Goal: Find specific page/section: Find specific page/section

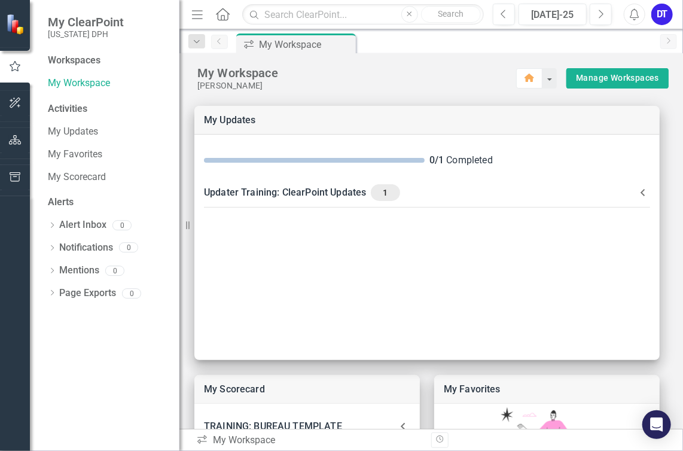
click at [100, 370] on div "Workspaces My Workspace Activities My Updates My Favorites My Scorecard Alerts …" at bounding box center [104, 252] width 149 height 397
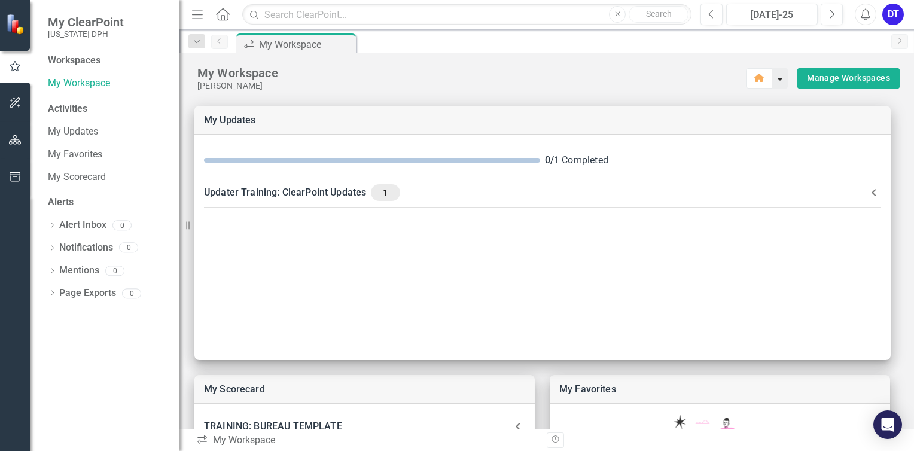
click at [774, 78] on button "button" at bounding box center [780, 78] width 16 height 20
click at [755, 79] on icon "button" at bounding box center [760, 78] width 10 height 8
click at [223, 11] on icon "Home" at bounding box center [223, 14] width 16 height 13
click at [755, 78] on icon "button" at bounding box center [760, 78] width 10 height 8
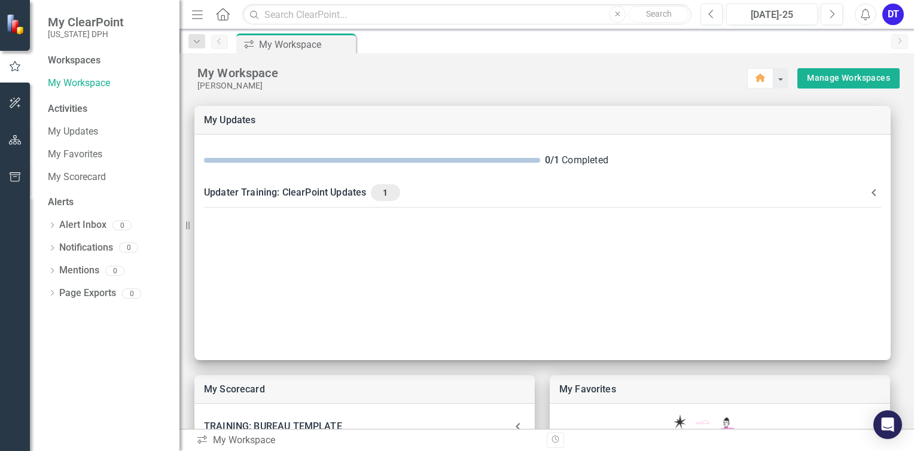
click at [10, 26] on img at bounding box center [16, 24] width 21 height 21
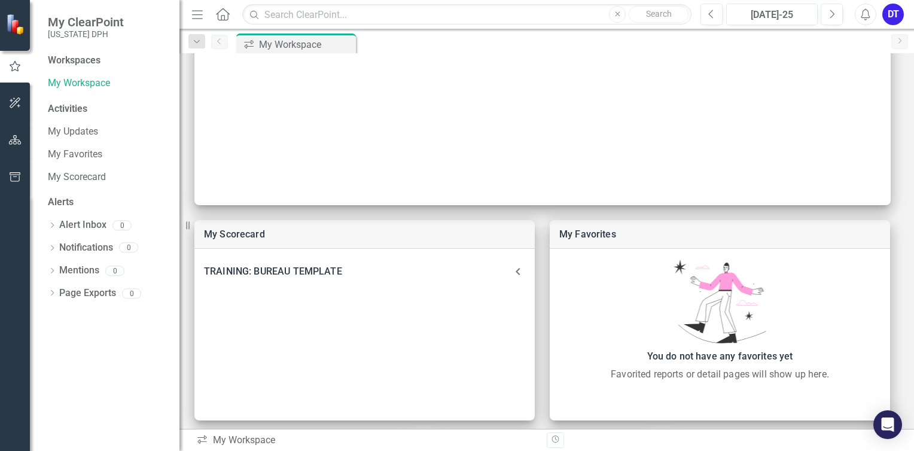
scroll to position [152, 0]
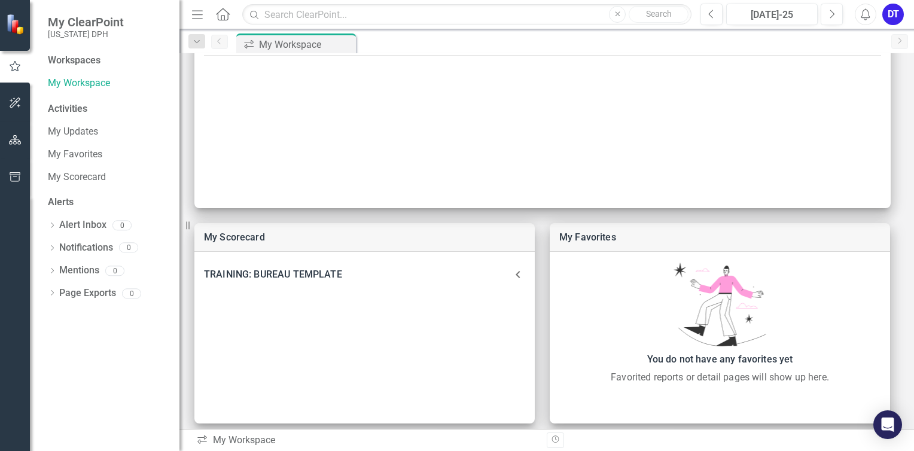
click at [69, 23] on span "My ClearPoint" at bounding box center [86, 22] width 76 height 14
click at [83, 61] on div "Workspaces" at bounding box center [74, 61] width 53 height 14
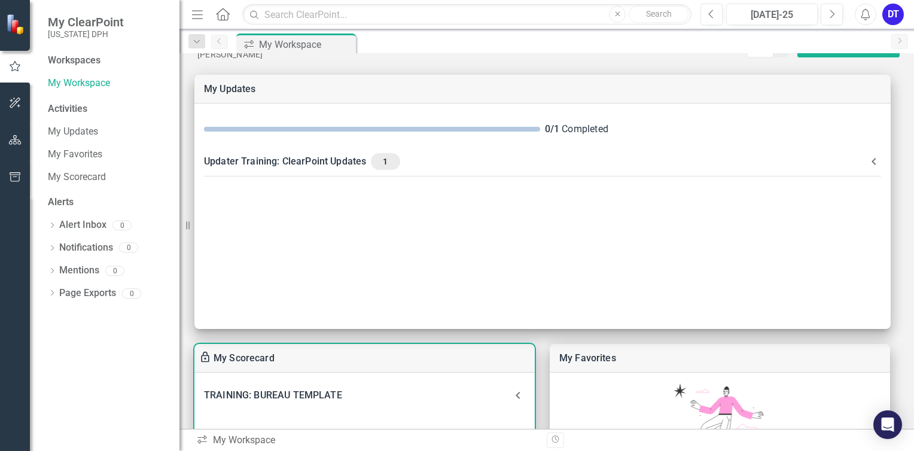
scroll to position [60, 0]
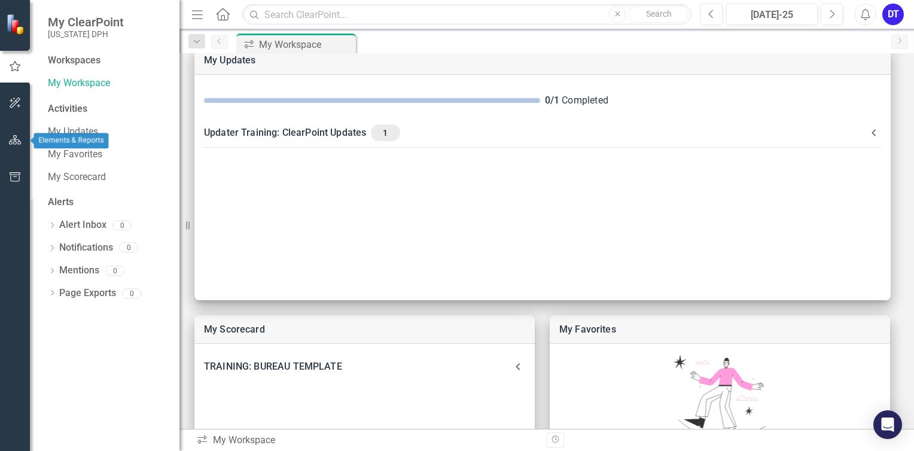
click at [15, 137] on icon "button" at bounding box center [15, 140] width 13 height 10
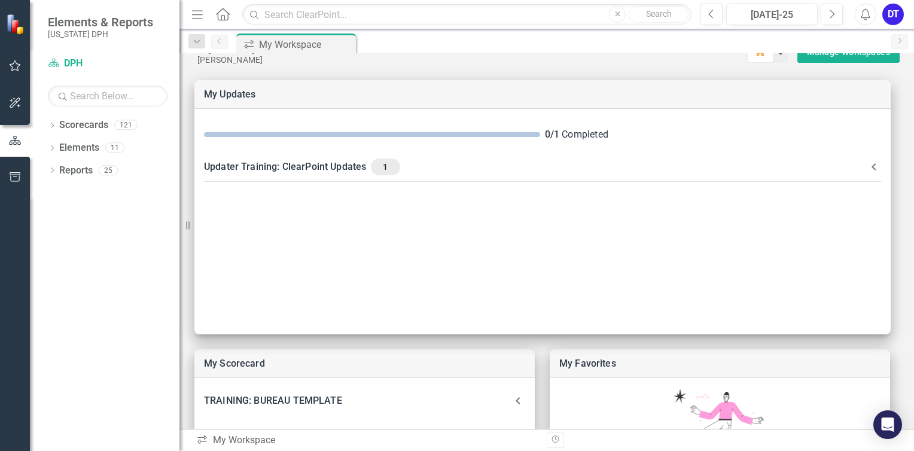
scroll to position [0, 0]
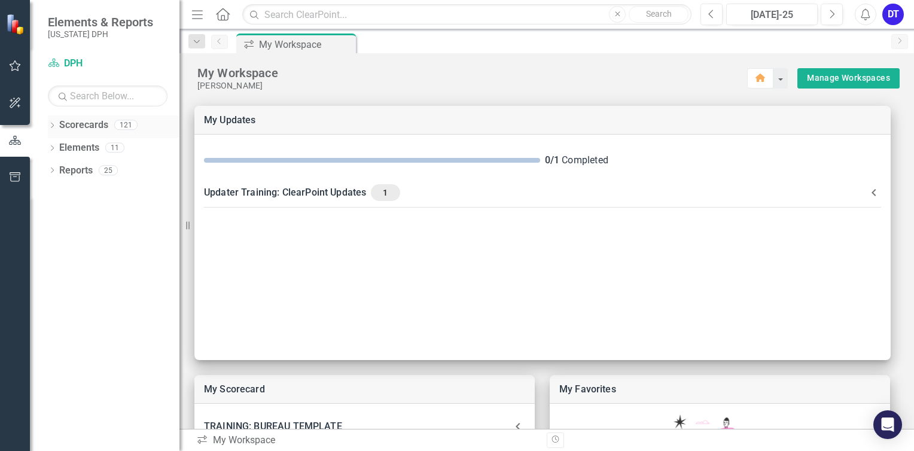
click at [95, 129] on link "Scorecards" at bounding box center [83, 125] width 49 height 14
click at [50, 123] on icon "Dropdown" at bounding box center [52, 126] width 8 height 7
click at [80, 147] on link "DPH" at bounding box center [123, 148] width 114 height 14
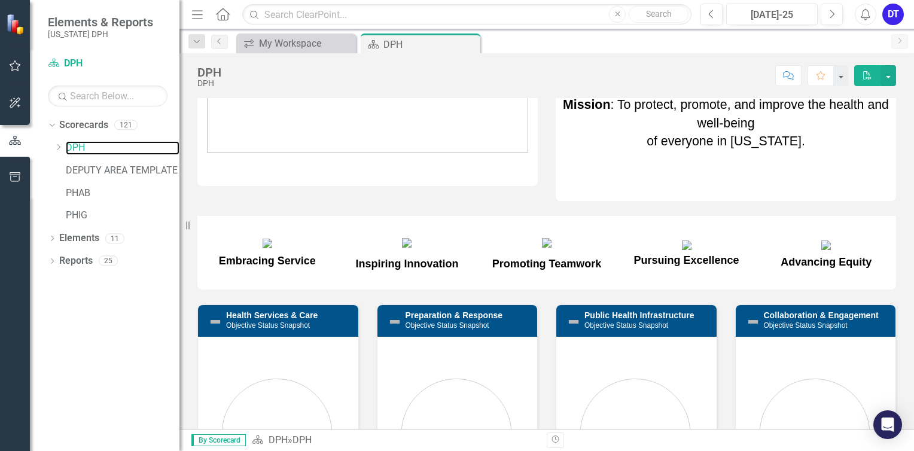
scroll to position [68, 0]
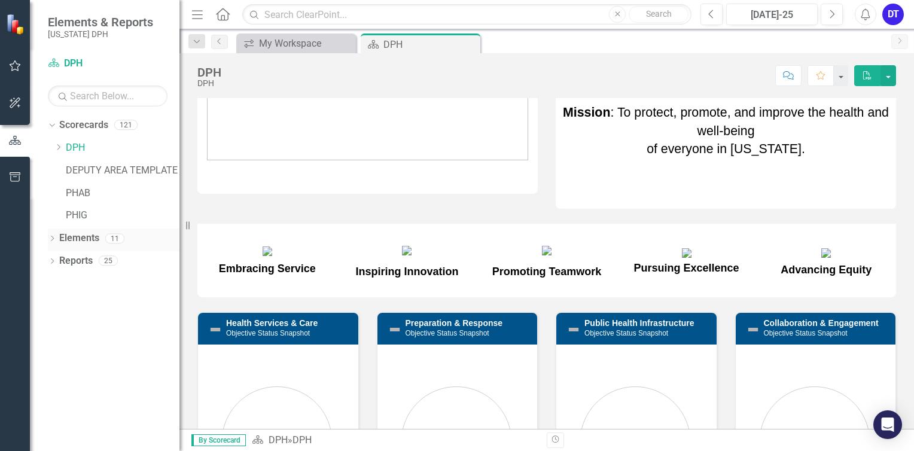
click at [51, 237] on icon "Dropdown" at bounding box center [52, 239] width 8 height 7
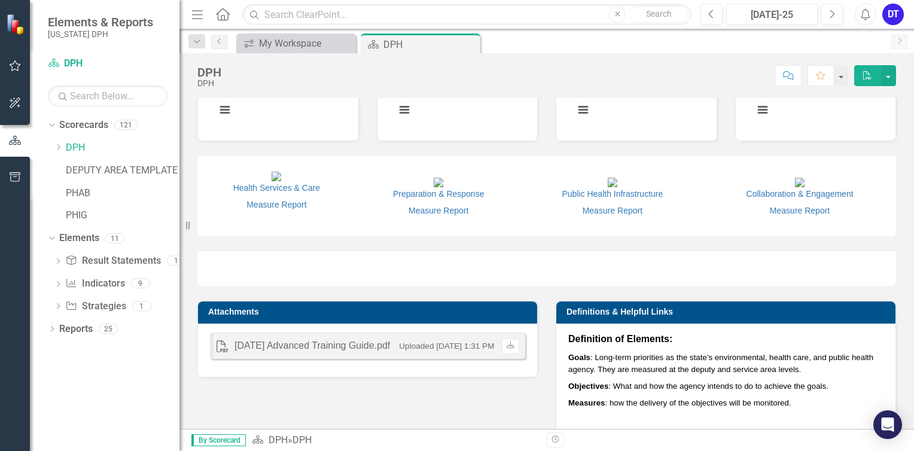
scroll to position [725, 0]
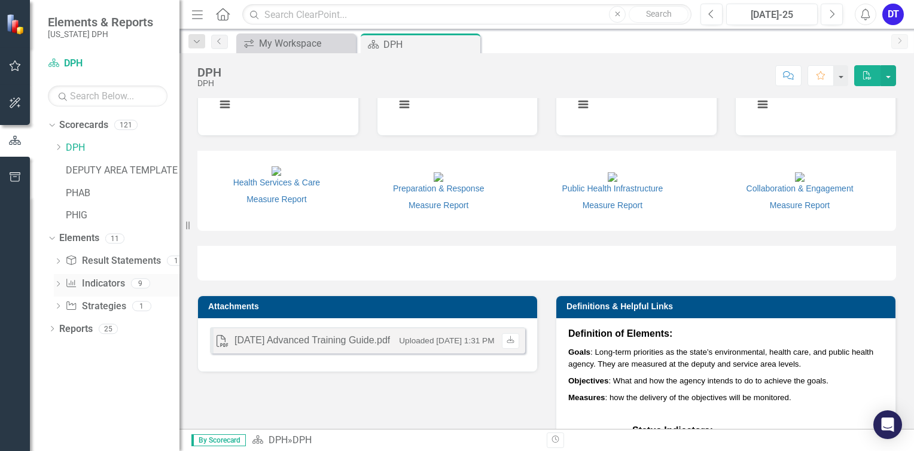
click at [57, 281] on icon at bounding box center [58, 283] width 3 height 5
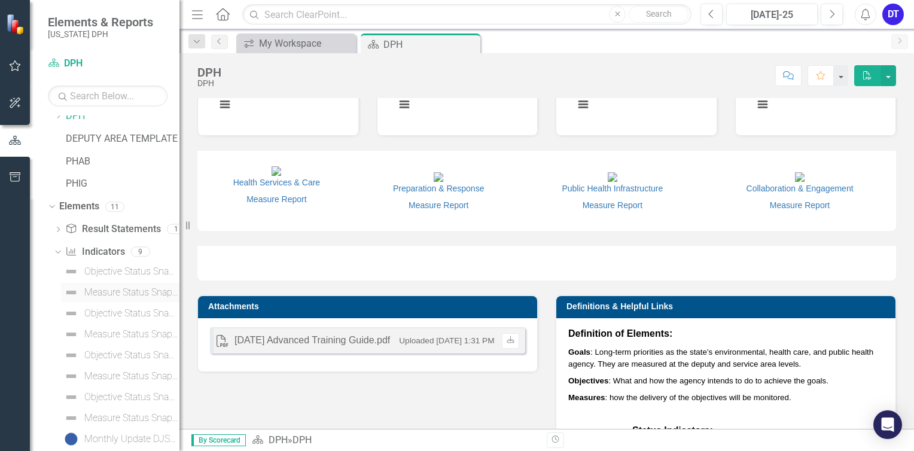
scroll to position [60, 0]
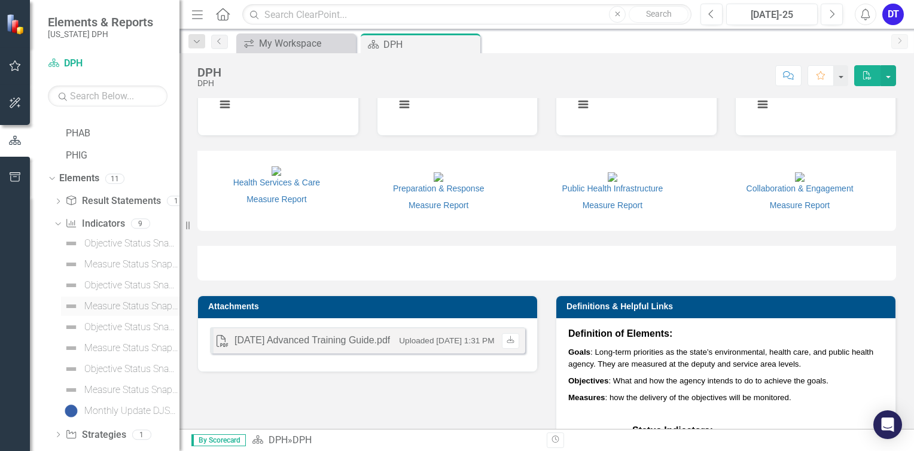
click at [118, 306] on div "Measure Status Snapshot" at bounding box center [131, 306] width 95 height 11
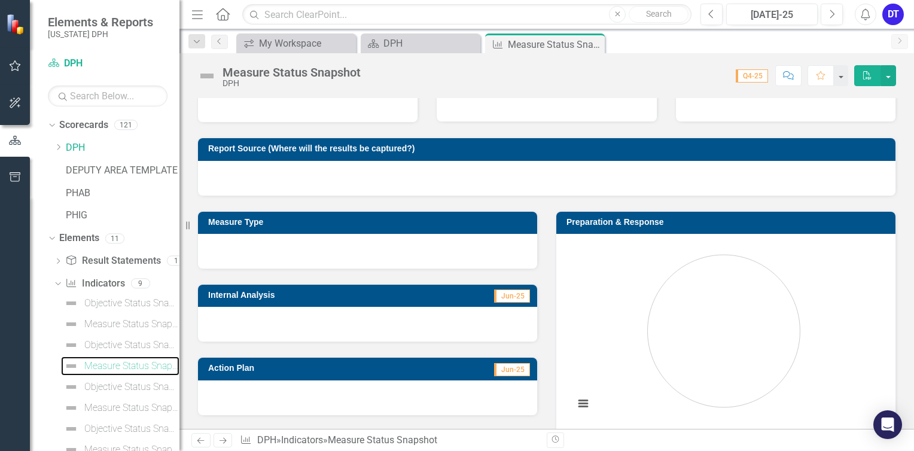
scroll to position [179, 0]
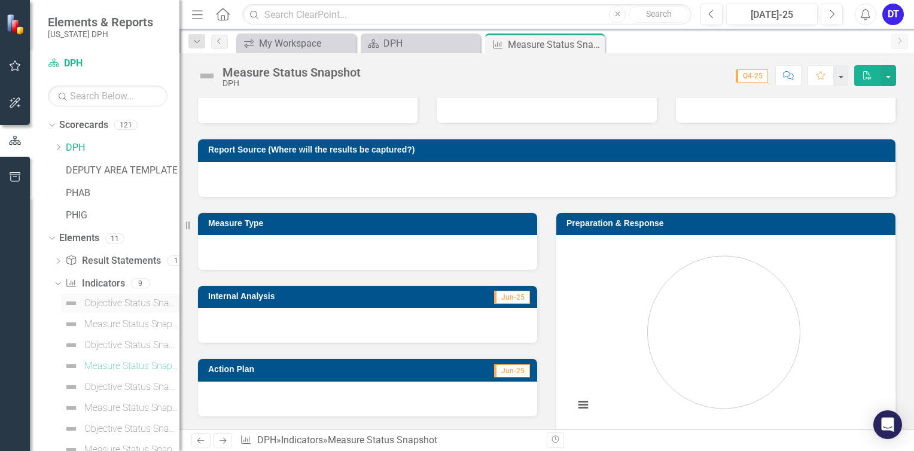
click at [84, 303] on link "Objective Status Snapshot" at bounding box center [120, 303] width 118 height 19
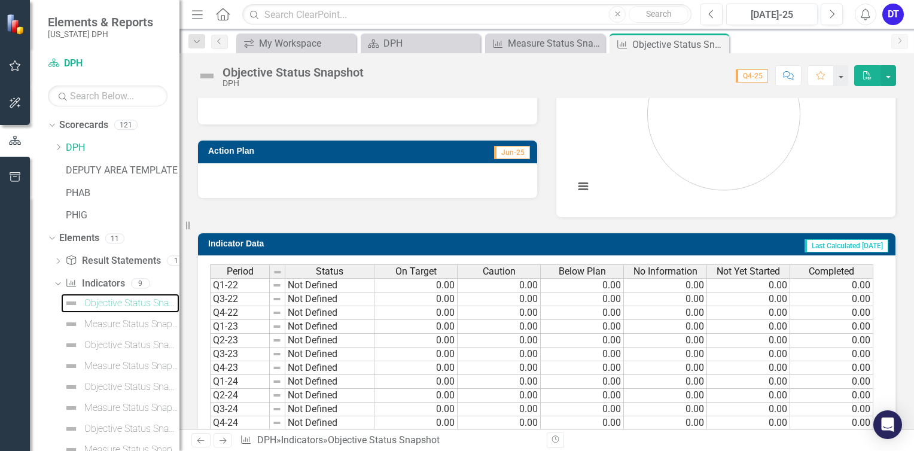
scroll to position [454, 0]
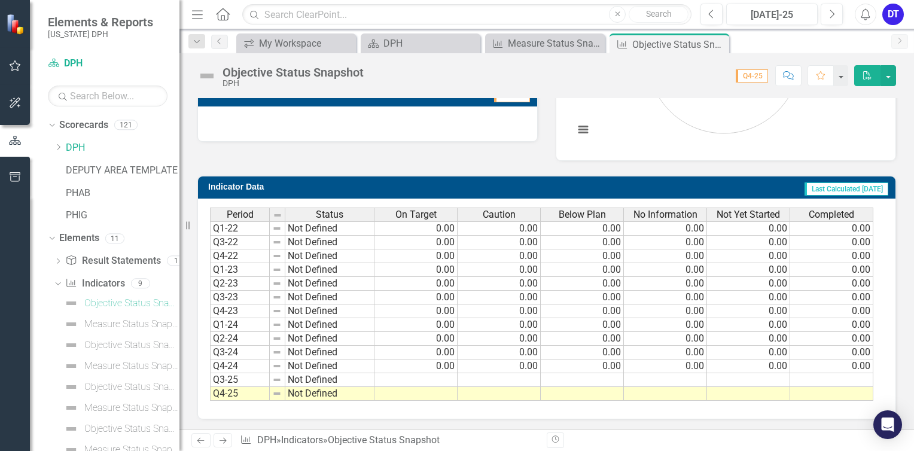
click at [294, 182] on h3 "Indicator Data" at bounding box center [343, 186] width 270 height 9
click at [57, 282] on icon "Dropdown" at bounding box center [56, 283] width 7 height 8
click at [62, 282] on icon "Dropdown" at bounding box center [58, 285] width 8 height 7
click at [103, 406] on div "Measure Status Snapshot" at bounding box center [131, 407] width 95 height 11
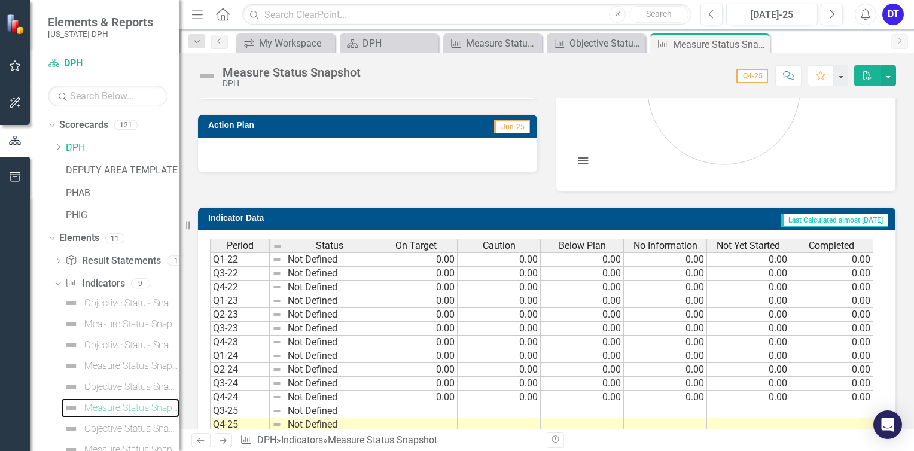
scroll to position [454, 0]
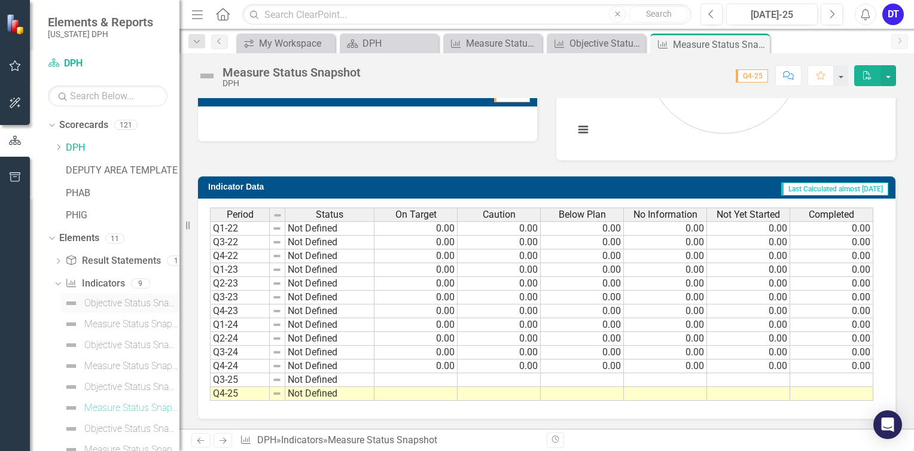
click at [90, 297] on link "Objective Status Snapshot" at bounding box center [120, 303] width 118 height 19
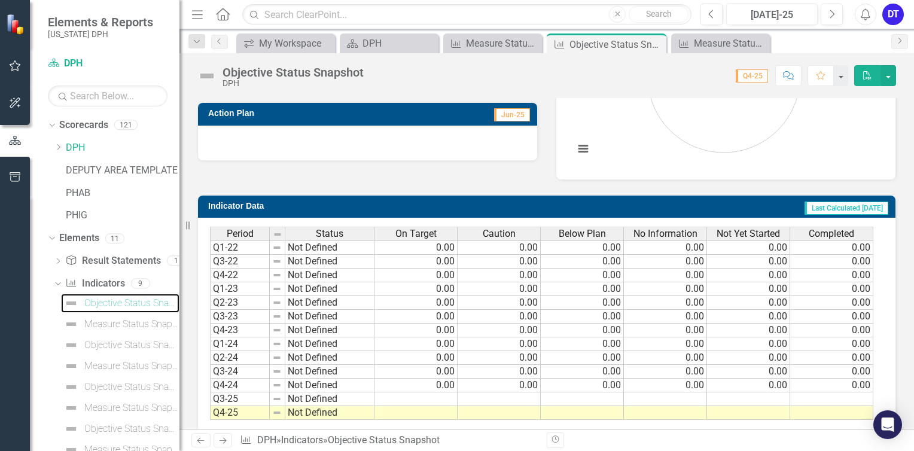
scroll to position [454, 0]
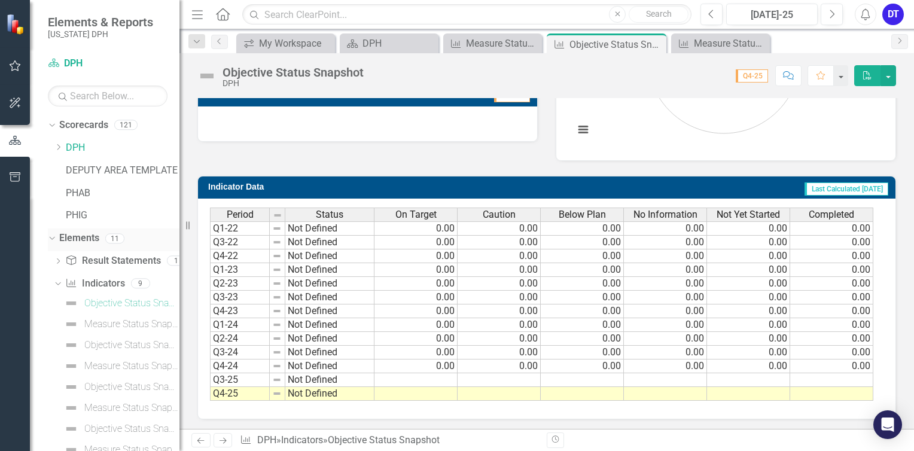
click at [51, 237] on icon "Dropdown" at bounding box center [50, 238] width 7 height 8
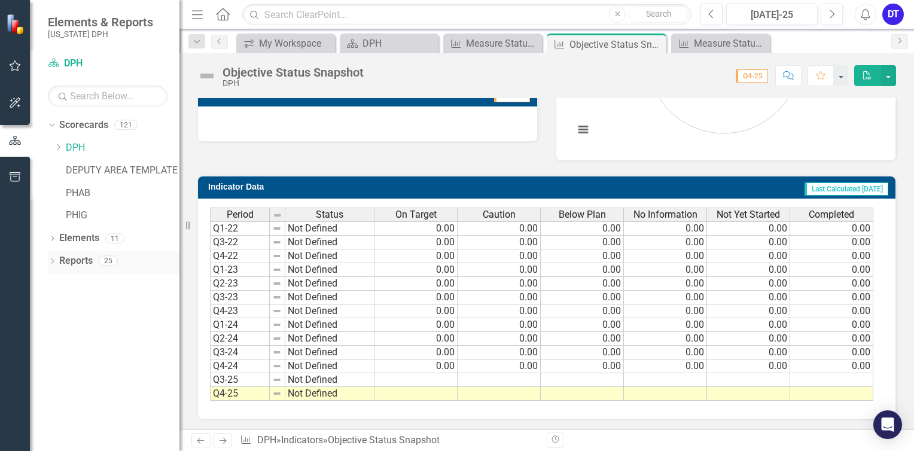
click at [50, 259] on icon "Dropdown" at bounding box center [52, 262] width 8 height 7
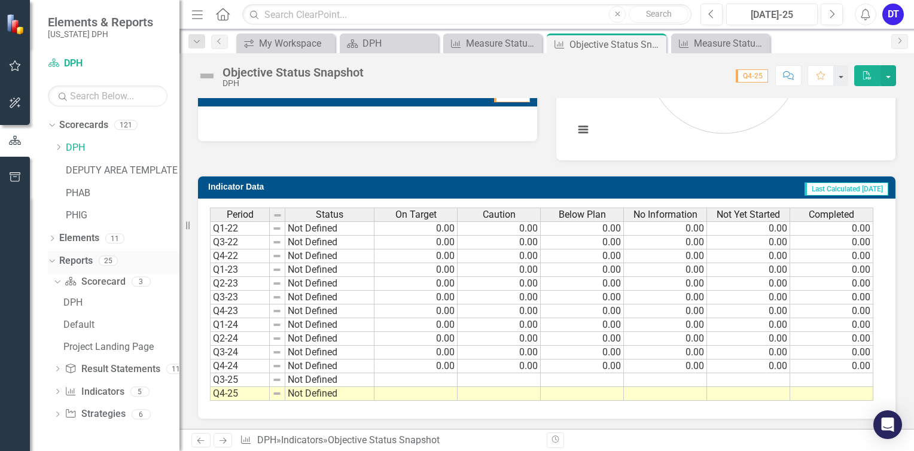
click at [50, 259] on icon "Dropdown" at bounding box center [50, 260] width 7 height 8
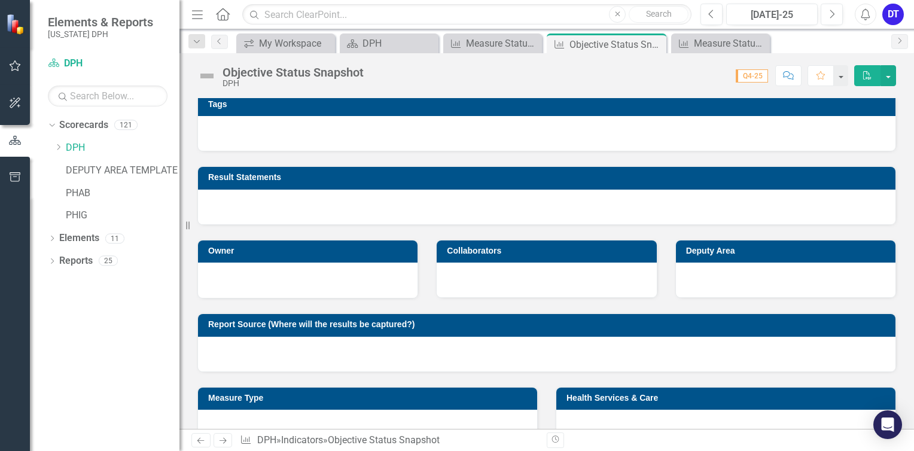
scroll to position [0, 0]
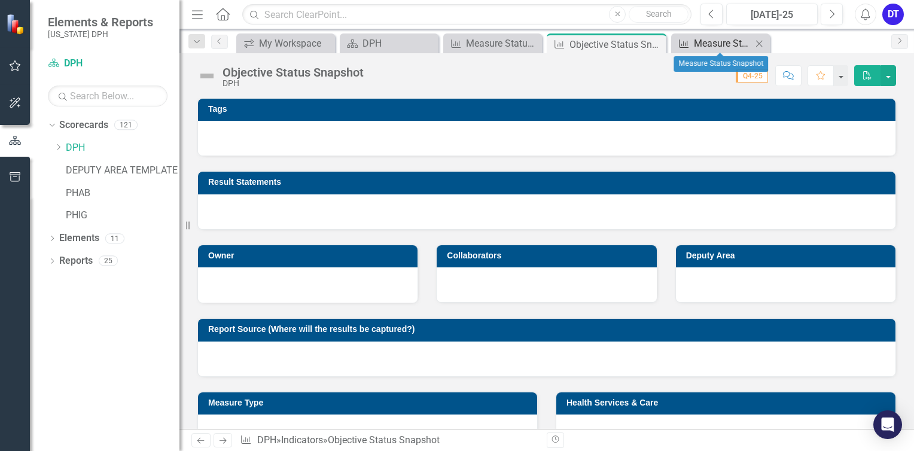
click at [700, 44] on div "Measure Status Snapshot" at bounding box center [723, 43] width 58 height 15
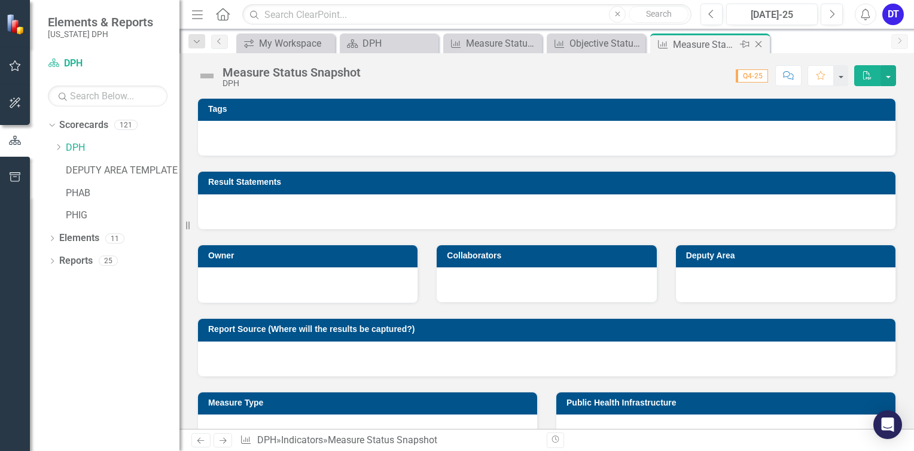
click at [757, 42] on icon "Close" at bounding box center [758, 44] width 12 height 10
click at [718, 42] on icon "Close" at bounding box center [718, 44] width 12 height 10
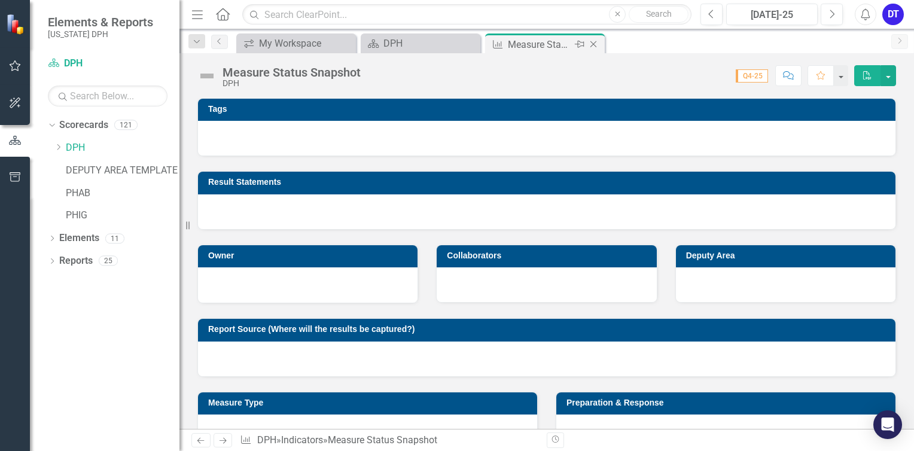
click at [588, 43] on icon "Close" at bounding box center [593, 44] width 12 height 10
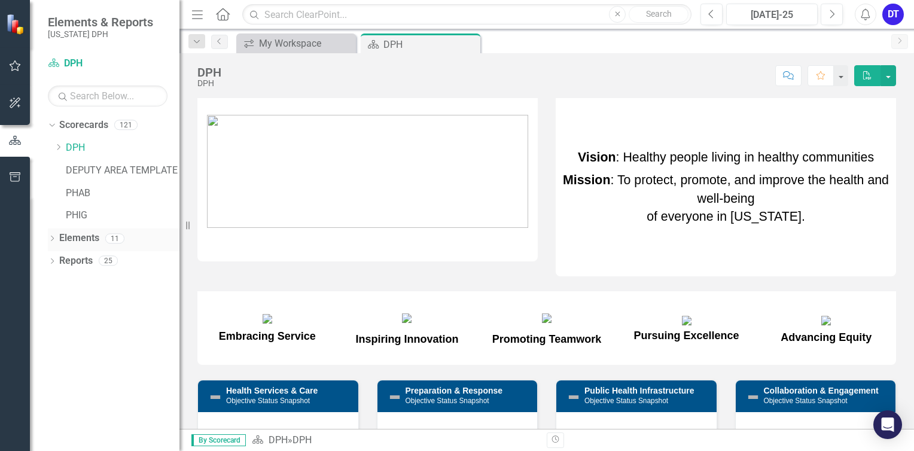
click at [50, 238] on icon "Dropdown" at bounding box center [52, 239] width 8 height 7
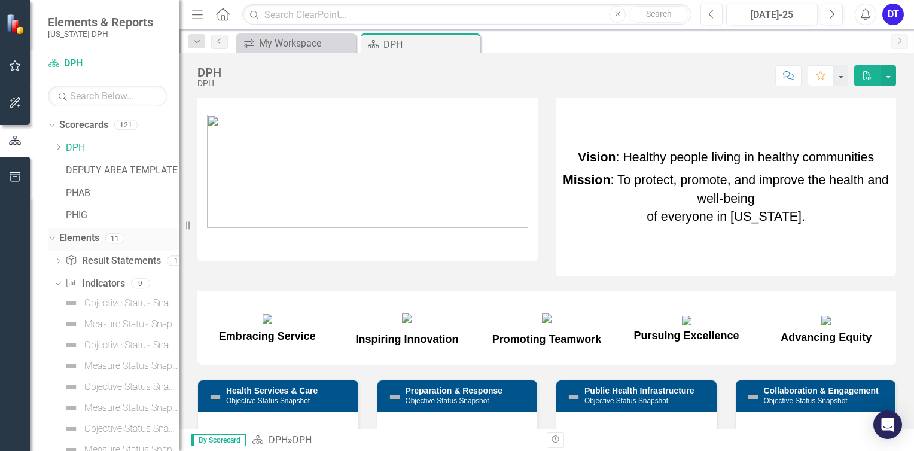
click at [51, 238] on icon "Dropdown" at bounding box center [50, 238] width 7 height 8
